Goal: Navigation & Orientation: Find specific page/section

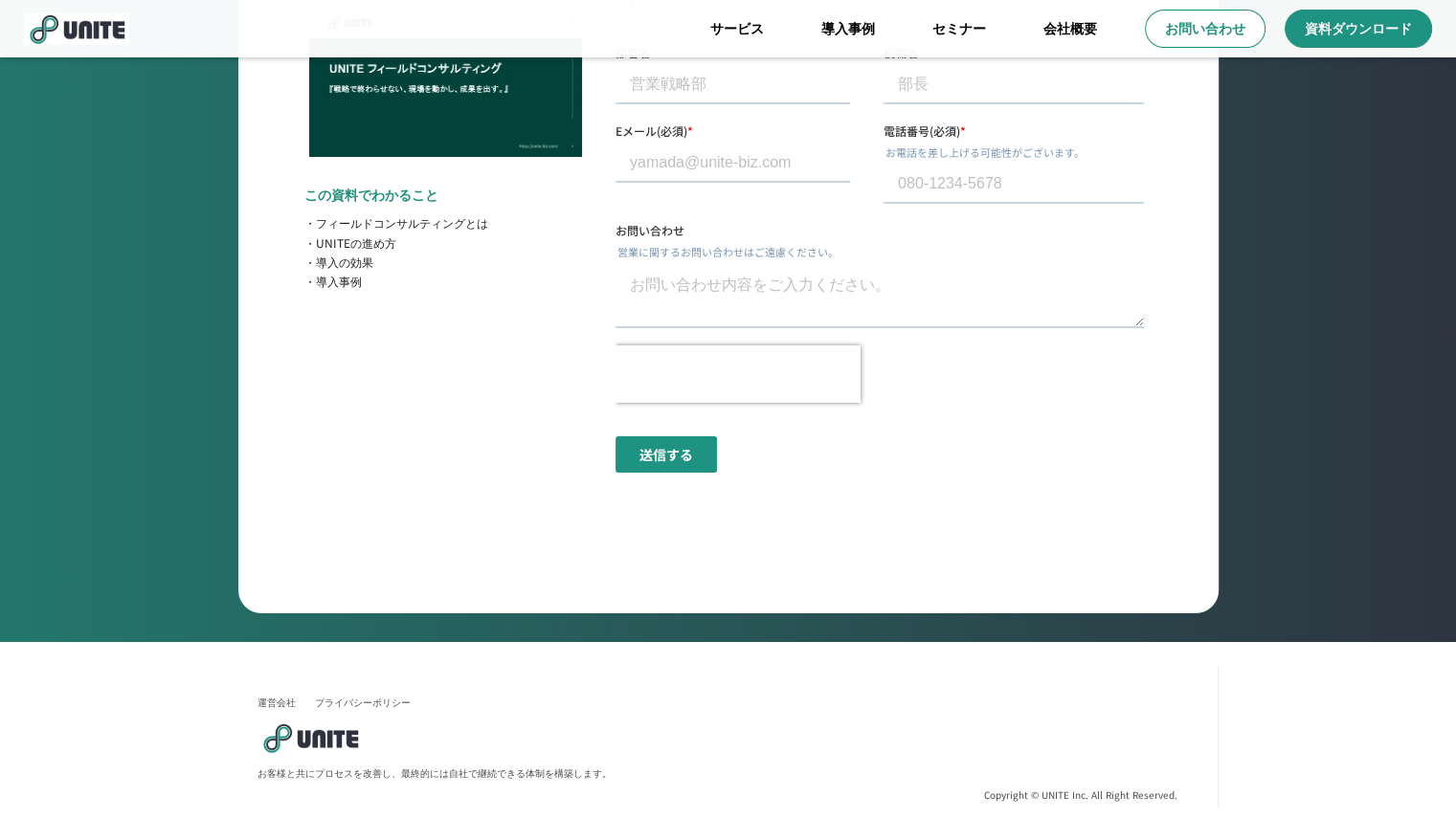
scroll to position [6957, 0]
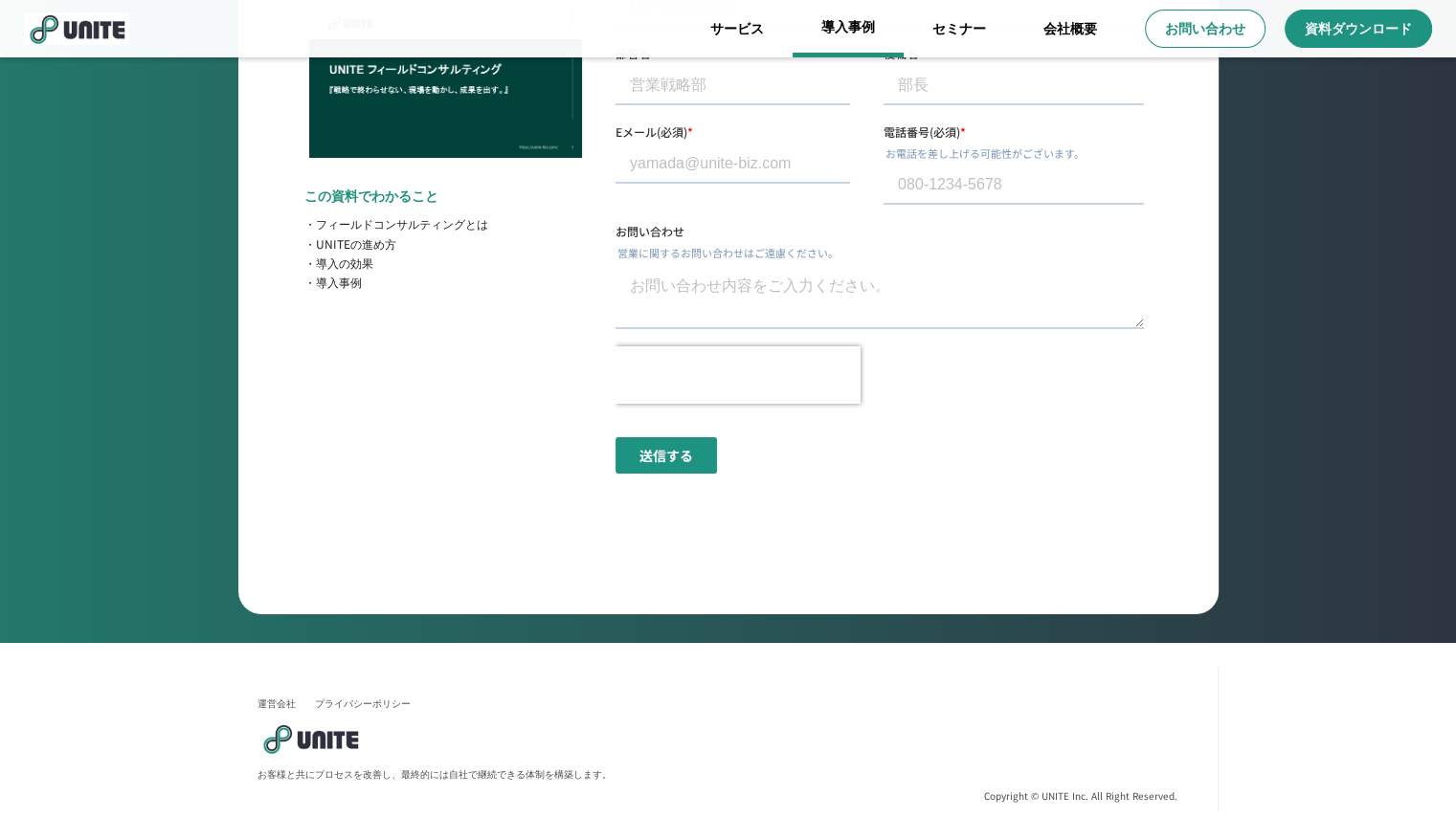
click at [845, 22] on link "導入事例" at bounding box center [848, 29] width 111 height 57
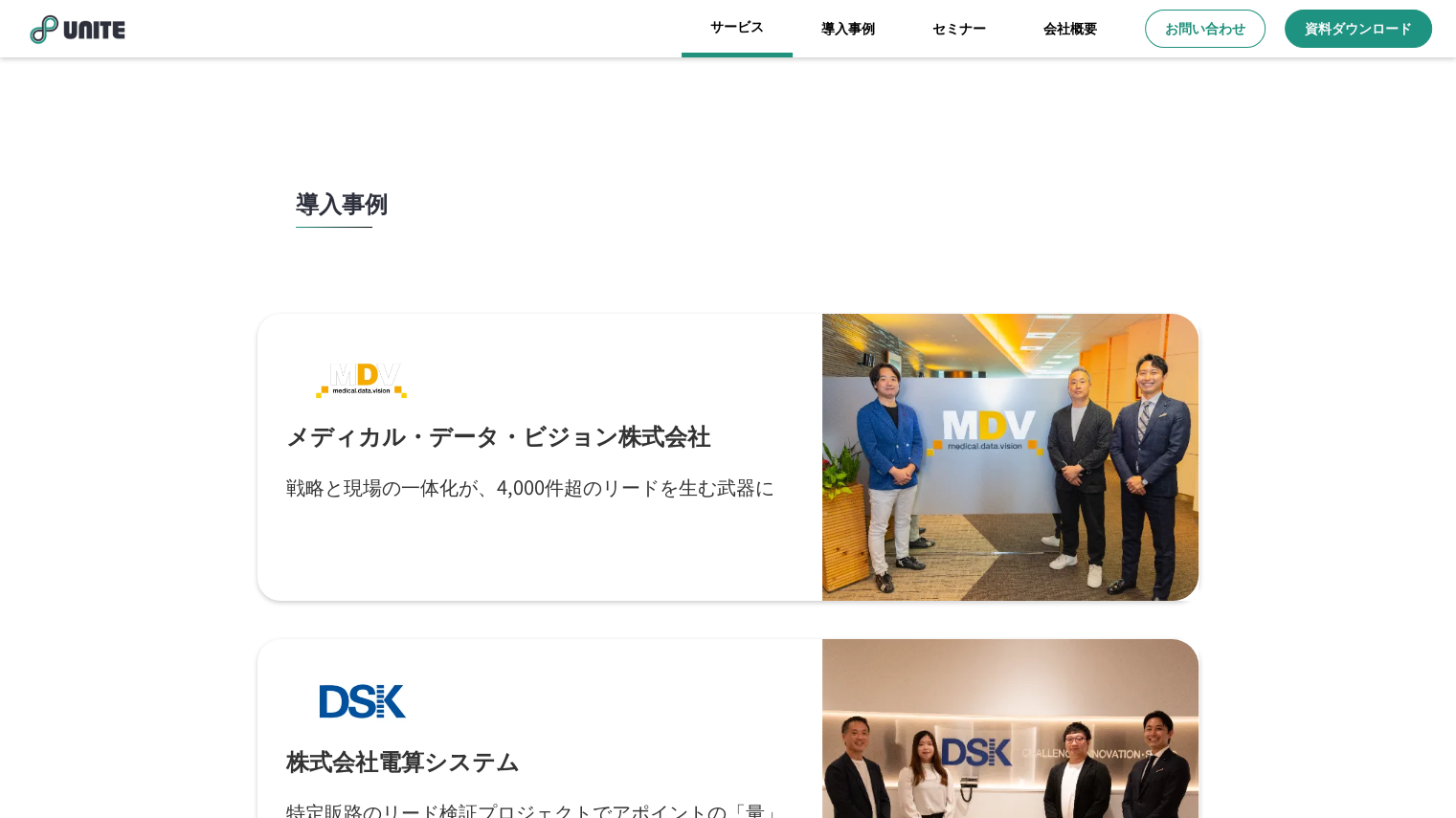
click at [750, 37] on link "サービス" at bounding box center [737, 29] width 111 height 57
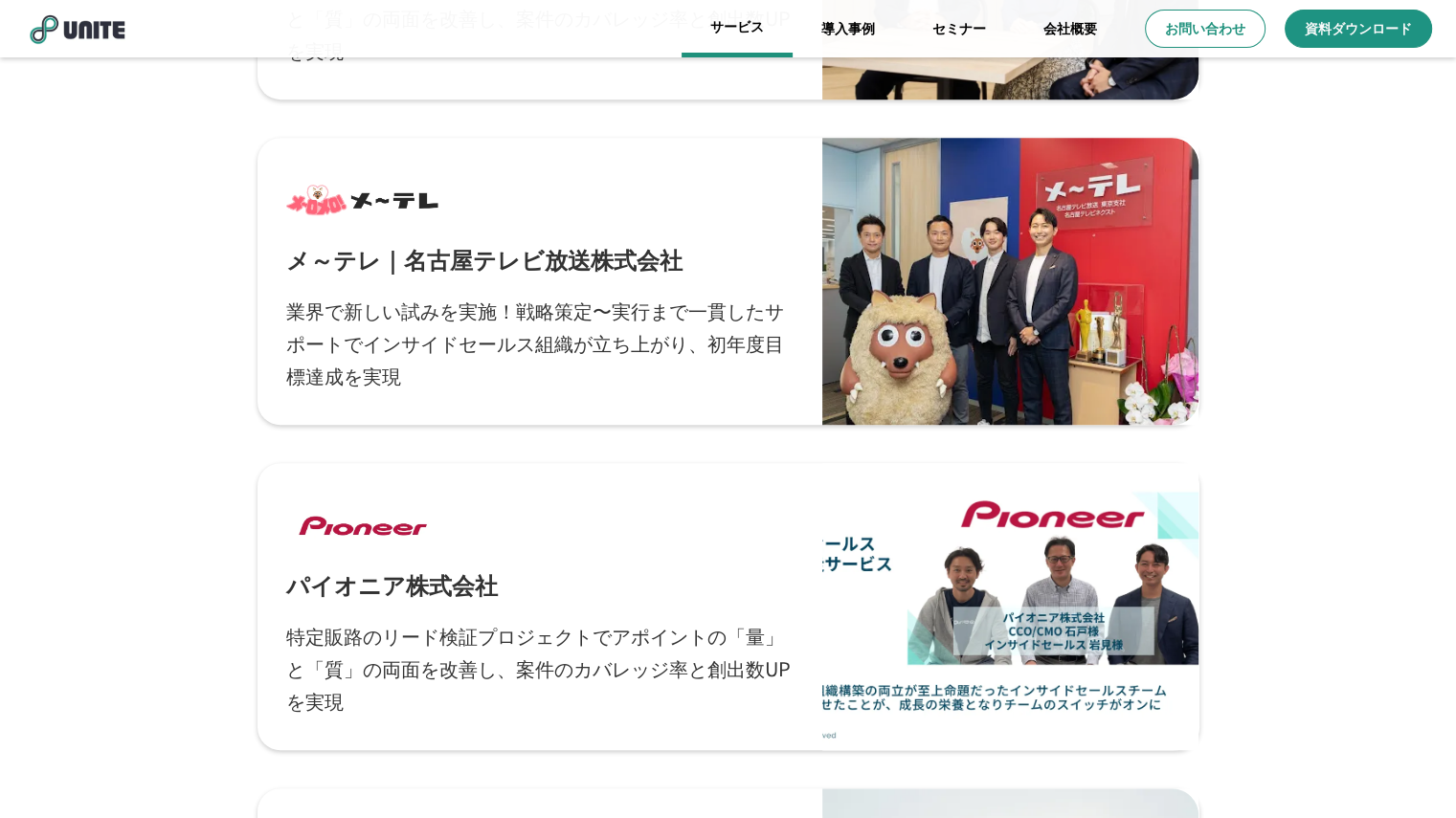
scroll to position [861, 0]
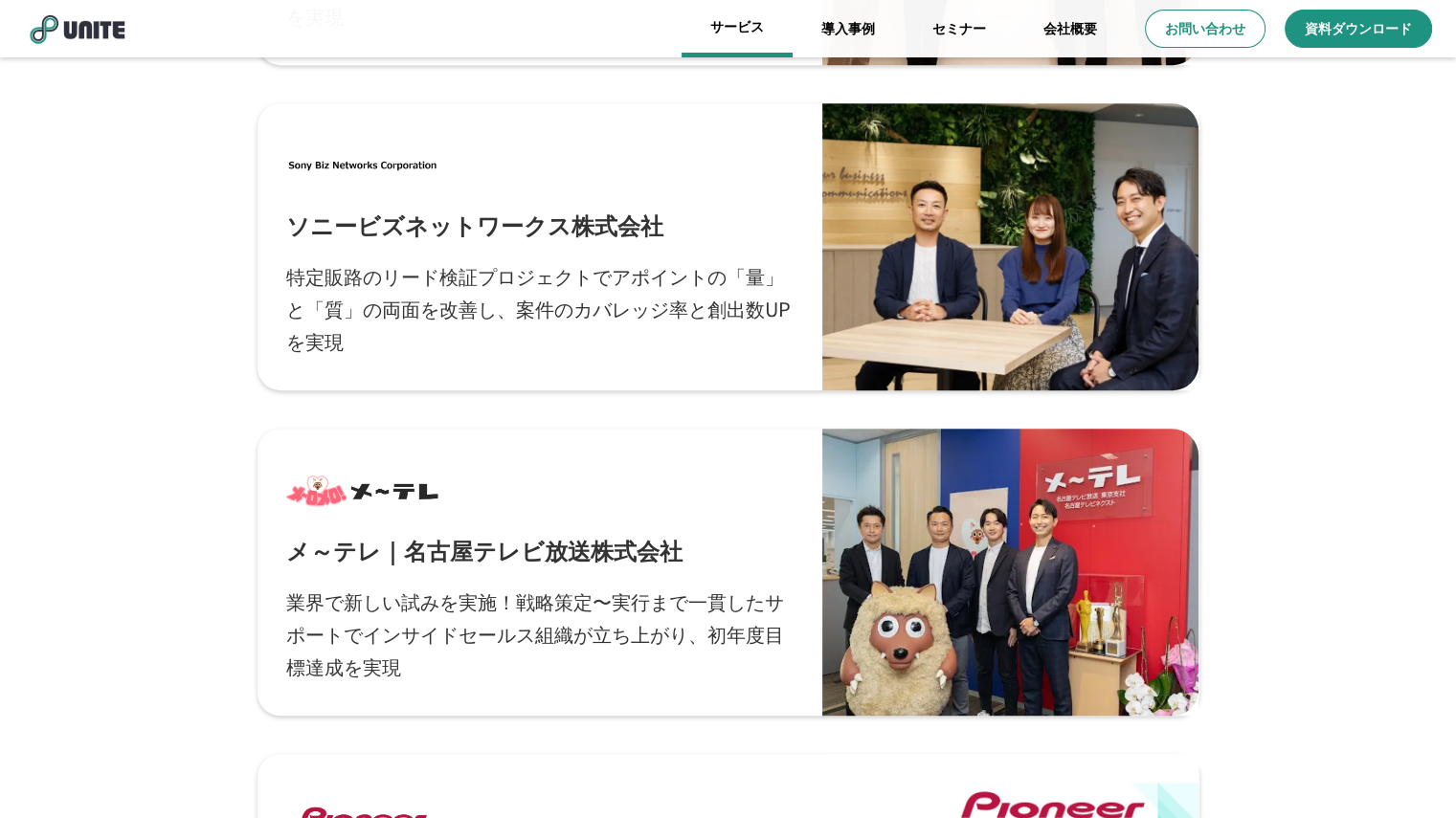
click at [761, 26] on link "サービス" at bounding box center [737, 29] width 111 height 57
click at [65, 25] on img at bounding box center [76, 29] width 106 height 33
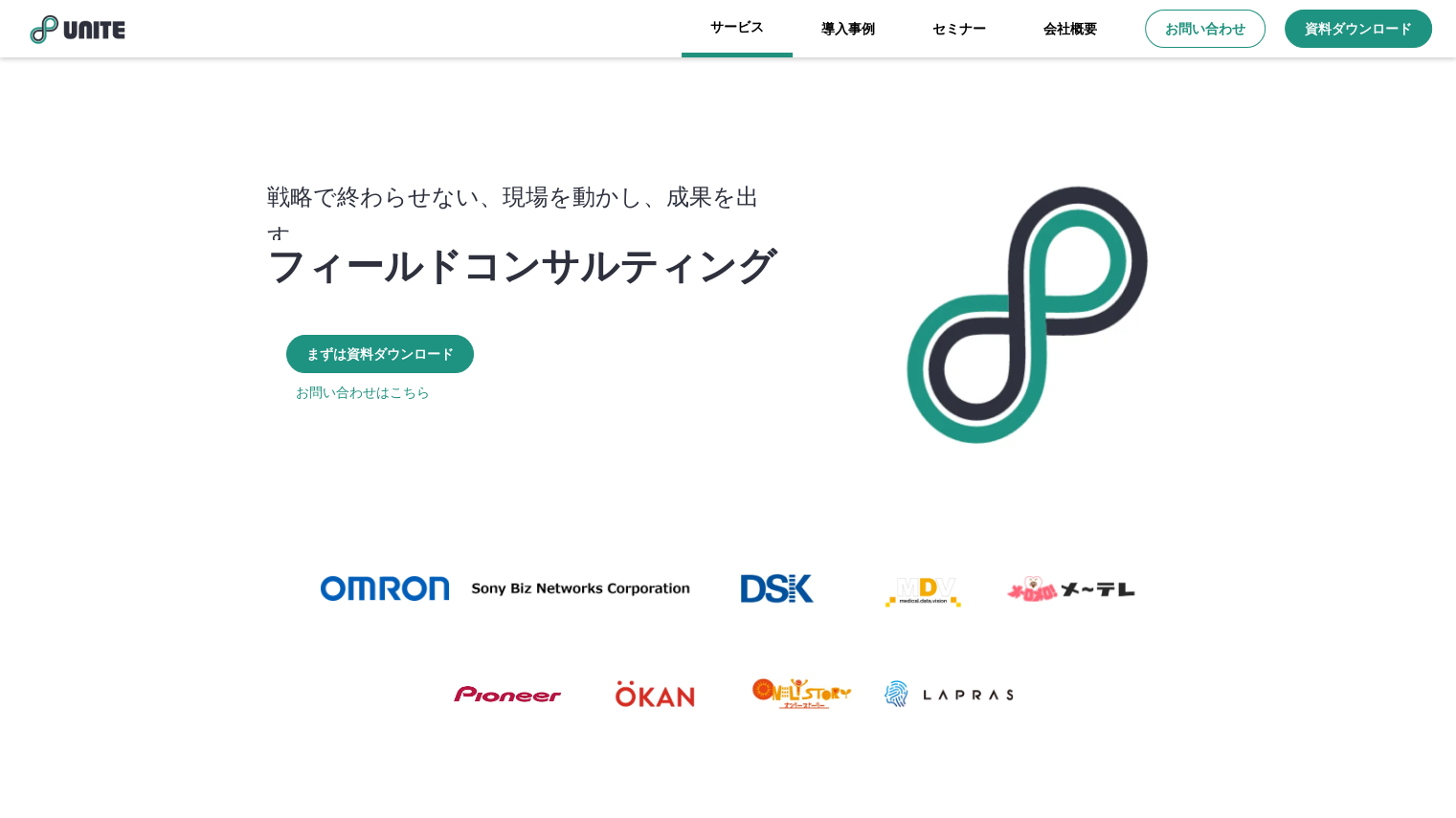
click at [743, 26] on link "サービス" at bounding box center [737, 29] width 111 height 57
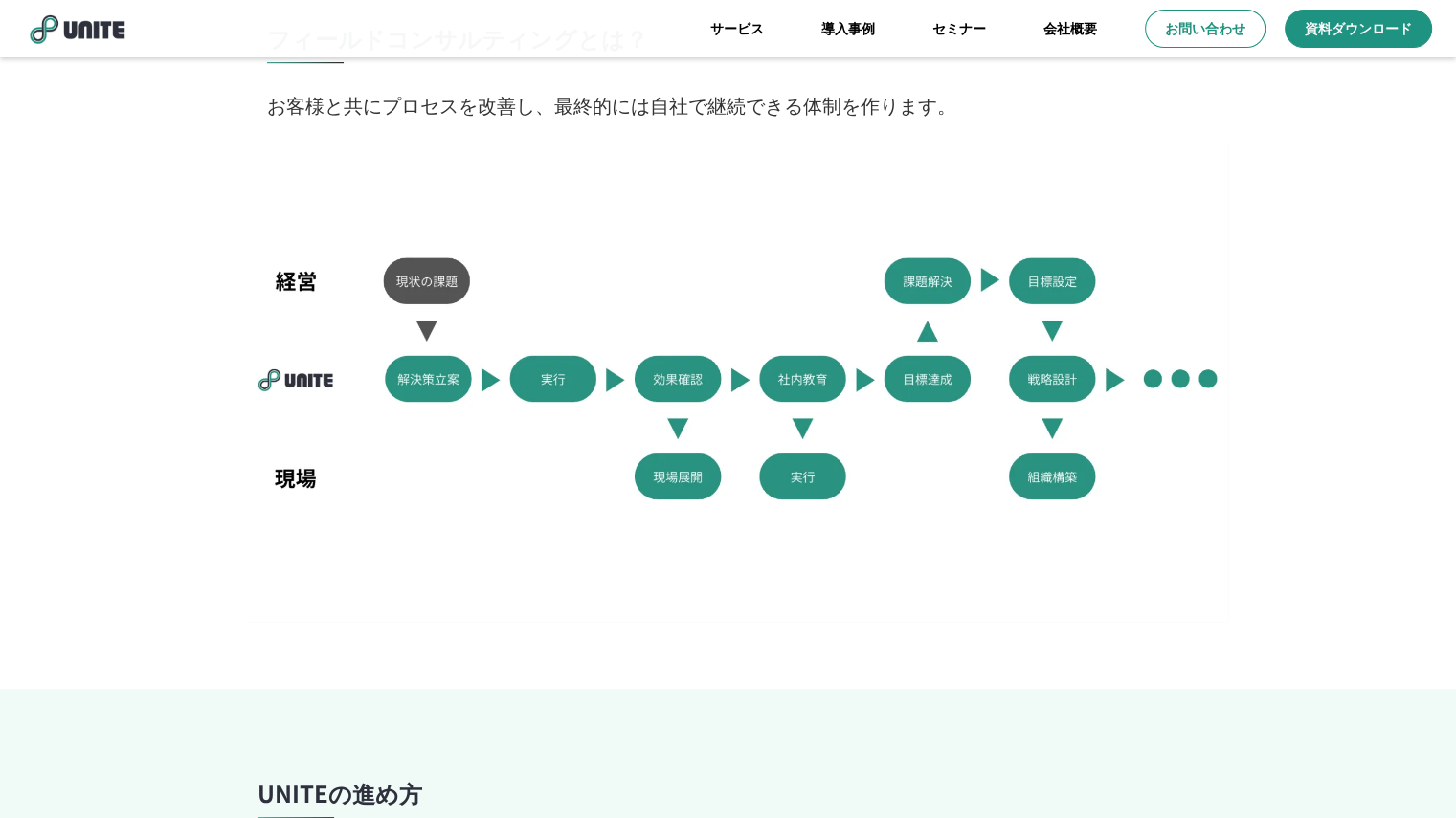
scroll to position [1829, 0]
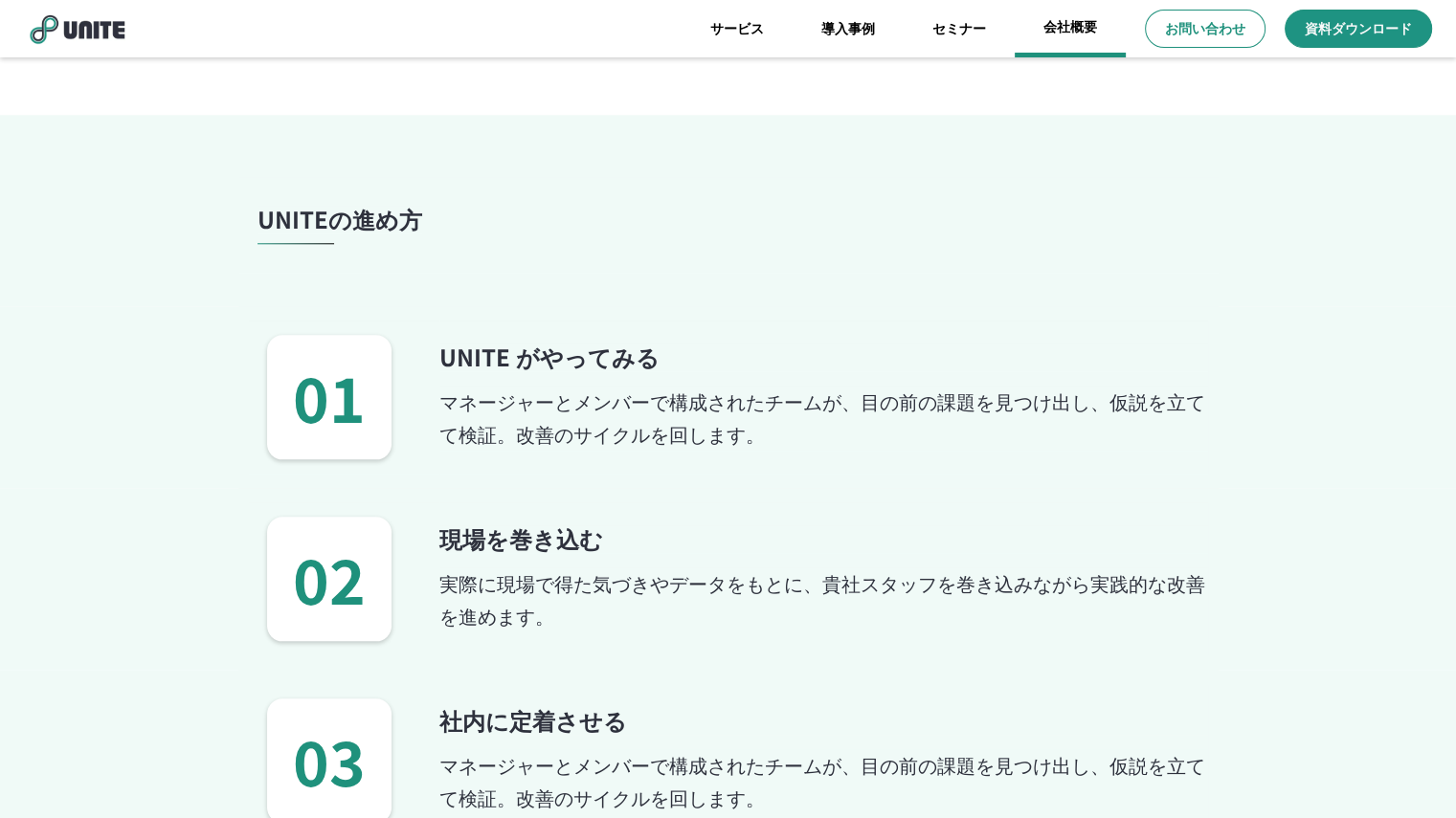
click at [1035, 26] on link "会社概要" at bounding box center [1070, 29] width 111 height 57
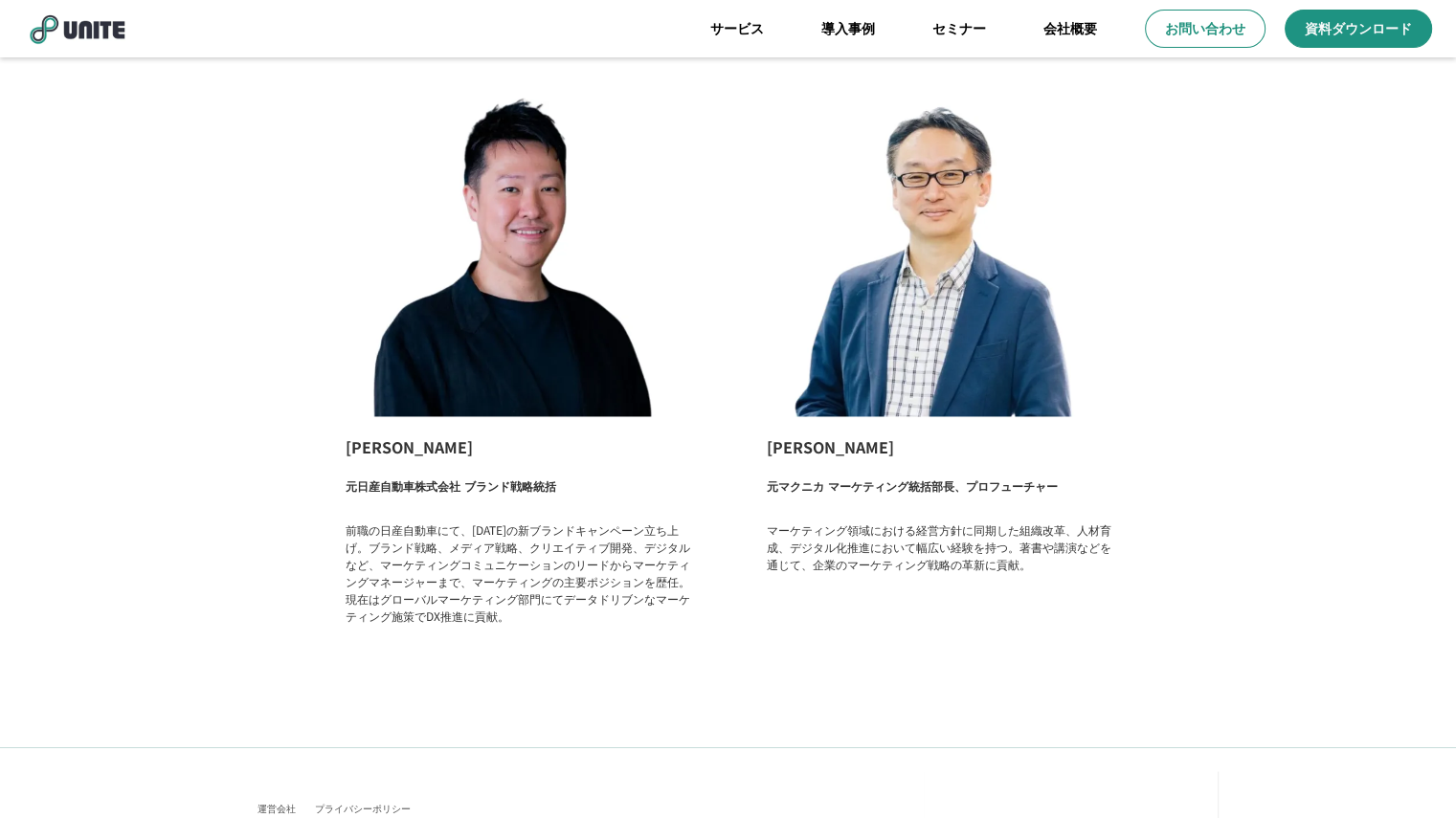
scroll to position [3077, 0]
